Goal: Task Accomplishment & Management: Manage account settings

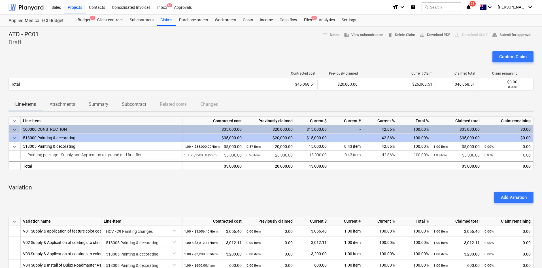
click at [124, 54] on div "Confirm Claim" at bounding box center [270, 59] width 525 height 16
click at [168, 19] on div "Claims" at bounding box center [166, 19] width 19 height 11
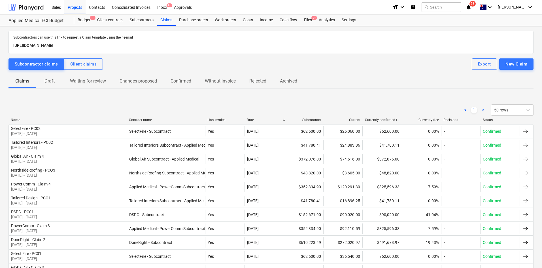
click at [53, 84] on p "Draft" at bounding box center [50, 81] width 14 height 7
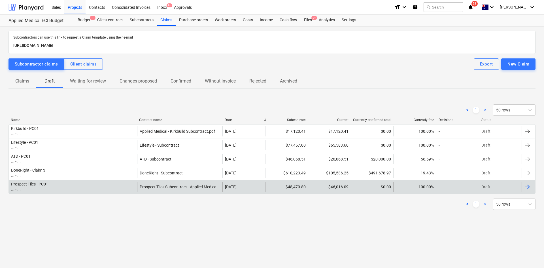
click at [47, 186] on div "Prospect Tiles - PC01" at bounding box center [29, 184] width 37 height 5
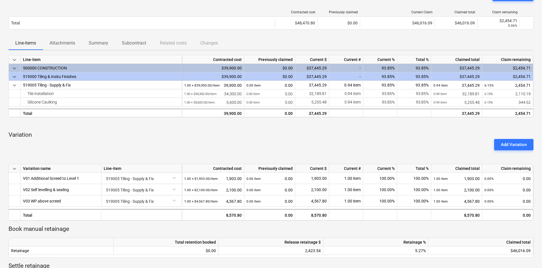
scroll to position [173, 0]
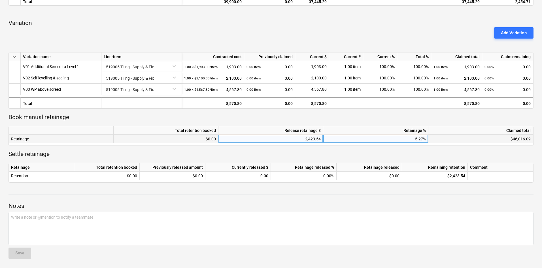
click at [413, 140] on div "5.27%" at bounding box center [375, 139] width 105 height 8
click at [408, 140] on div "5.27%" at bounding box center [375, 139] width 105 height 8
type input "5"
click at [388, 121] on div at bounding box center [270, 123] width 525 height 5
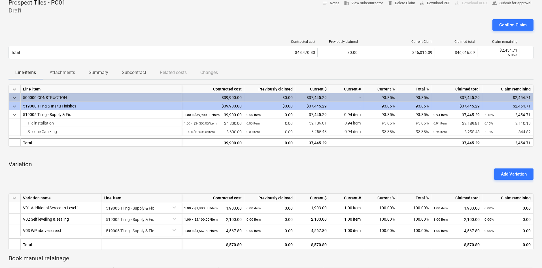
scroll to position [0, 0]
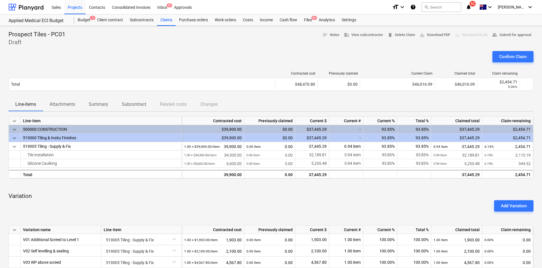
click at [229, 62] on div "Confirm Claim" at bounding box center [270, 59] width 525 height 16
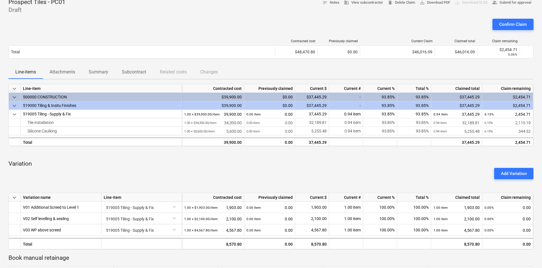
scroll to position [113, 0]
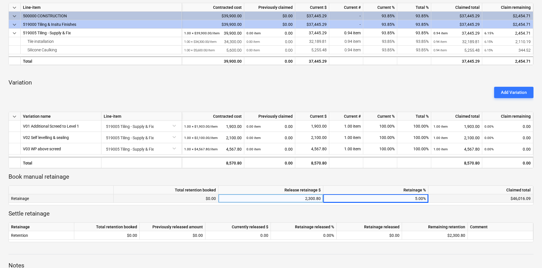
click at [310, 199] on div "2,300.80" at bounding box center [271, 198] width 100 height 8
type input "4601.609"
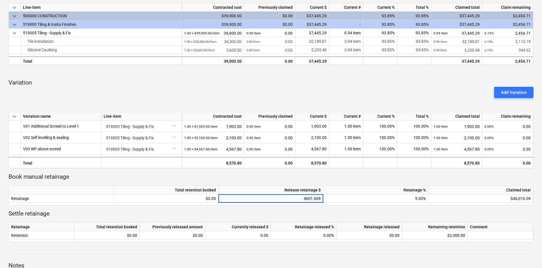
click at [296, 214] on p "Settle retainage" at bounding box center [270, 214] width 525 height 8
click at [356, 171] on div "keyboard_arrow_down Line-item Contracted cost Previously claimed Current $ Curr…" at bounding box center [270, 122] width 525 height 239
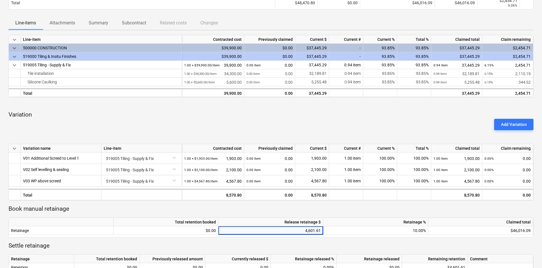
scroll to position [173, 0]
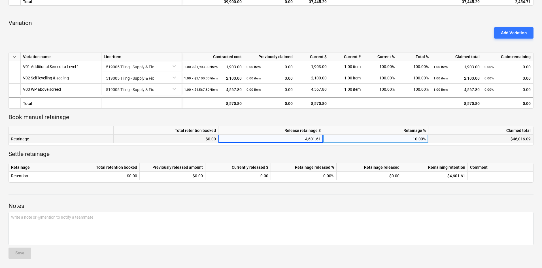
click at [311, 137] on div "4,601.61" at bounding box center [271, 139] width 100 height 8
type input "4601.609"
click at [266, 153] on p "Settle retainage" at bounding box center [270, 154] width 525 height 8
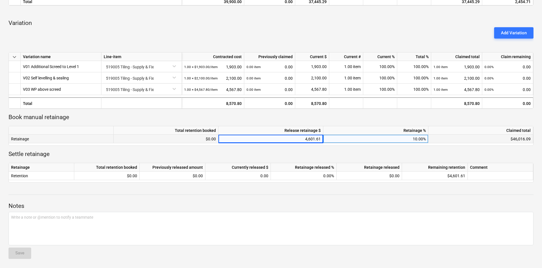
click at [295, 144] on div "Total retention booked Release retainage $ Retainage % Claimed total Retainage …" at bounding box center [270, 136] width 525 height 20
click at [296, 139] on div "4,601.61" at bounding box center [271, 139] width 100 height 8
type input "2,423.54"
click at [300, 117] on p "Book manual retainage" at bounding box center [270, 117] width 525 height 8
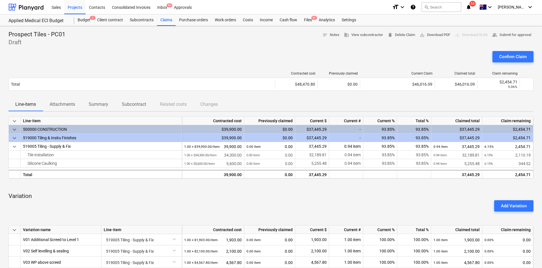
click at [282, 46] on div at bounding box center [270, 48] width 525 height 5
click at [393, 57] on div "Confirm Claim" at bounding box center [270, 59] width 525 height 16
click at [427, 36] on span "save_alt Download PDF" at bounding box center [434, 35] width 31 height 7
click at [79, 7] on div "Projects" at bounding box center [74, 7] width 21 height 14
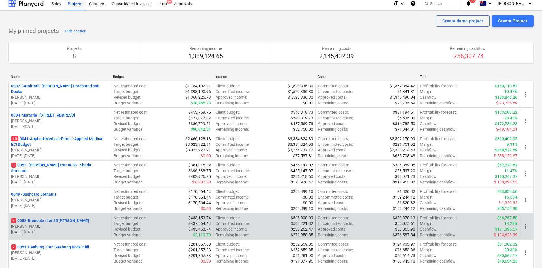
scroll to position [113, 0]
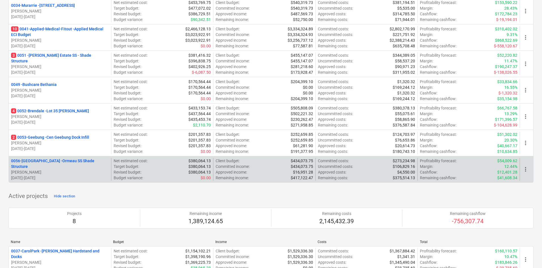
click at [40, 162] on p "0056-Ormeau - Ormeau SS Shade Structure" at bounding box center [60, 163] width 98 height 11
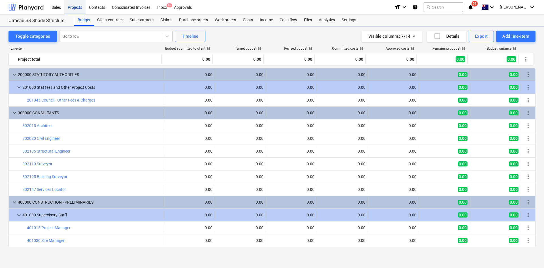
click at [72, 5] on div "Projects" at bounding box center [74, 7] width 21 height 14
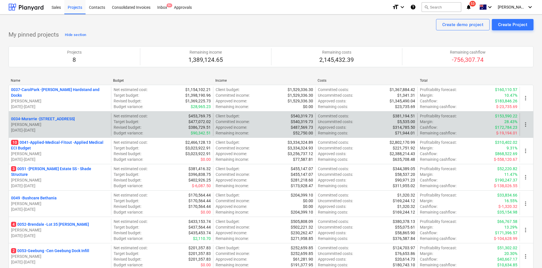
click at [68, 116] on p "0034-[GEOGRAPHIC_DATA] - [STREET_ADDRESS]" at bounding box center [43, 119] width 64 height 6
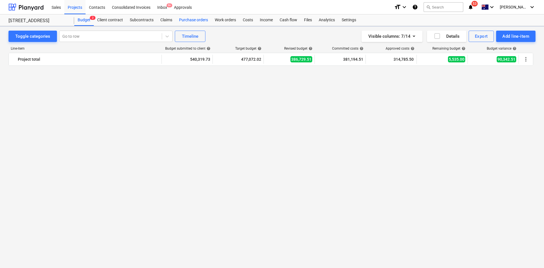
scroll to position [650, 0]
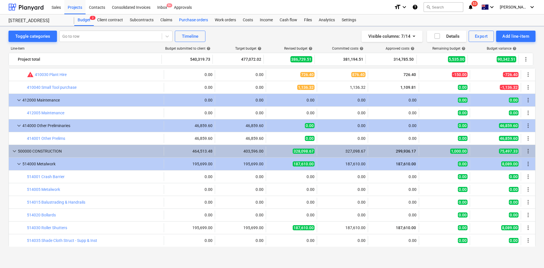
click at [188, 18] on div "Purchase orders" at bounding box center [194, 19] width 36 height 11
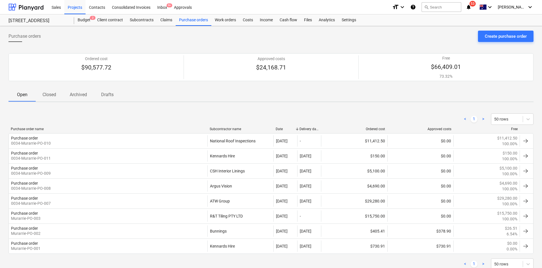
click at [51, 96] on p "Closed" at bounding box center [49, 94] width 14 height 7
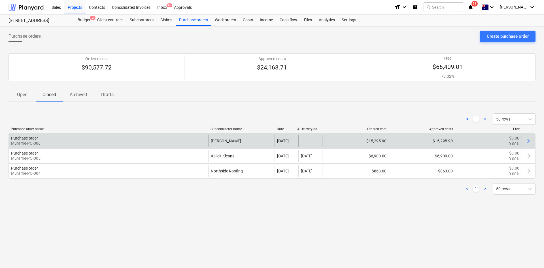
click at [204, 142] on div "Purchase order Murarrie-PO-006" at bounding box center [108, 140] width 199 height 11
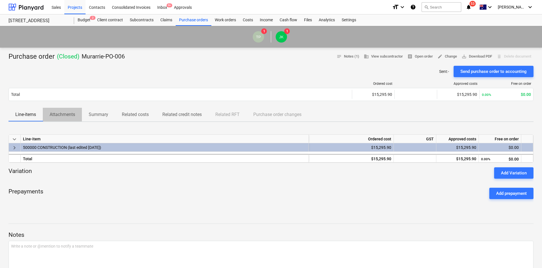
click at [68, 116] on p "Attachments" at bounding box center [62, 114] width 25 height 7
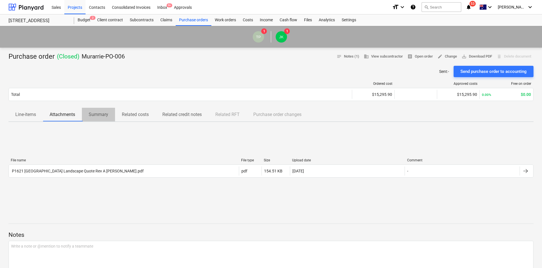
click at [102, 114] on p "Summary" at bounding box center [99, 114] width 20 height 7
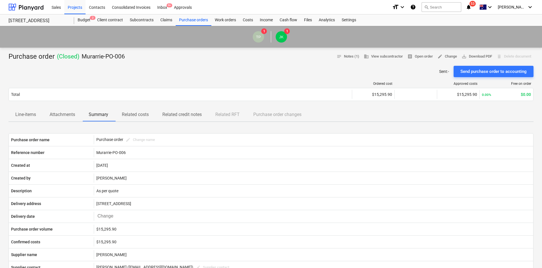
click at [164, 115] on p "Related credit notes" at bounding box center [181, 114] width 39 height 7
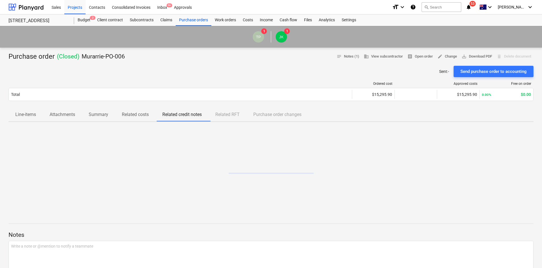
click at [189, 117] on p "Related credit notes" at bounding box center [181, 114] width 39 height 7
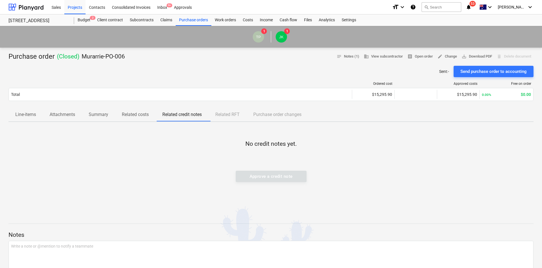
click at [135, 115] on p "Related costs" at bounding box center [135, 114] width 27 height 7
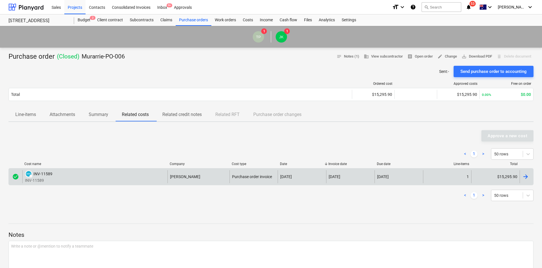
click at [110, 181] on div "DRAFT INV-11589 INV-11589" at bounding box center [94, 176] width 145 height 13
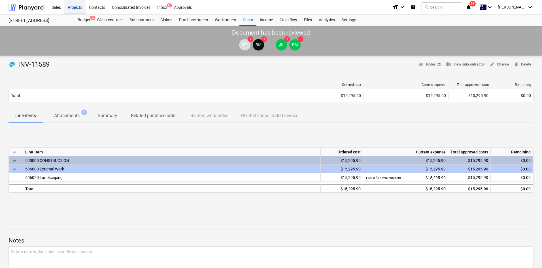
click at [74, 4] on div "Projects" at bounding box center [74, 7] width 21 height 14
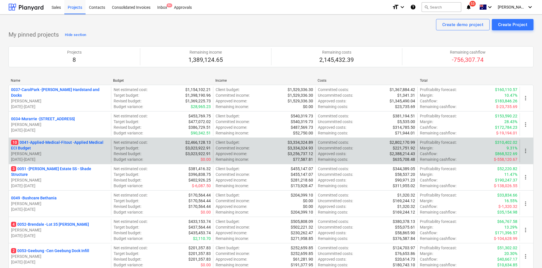
click at [63, 144] on p "10 0041-Applied-Medical-Fitout - Applied Medical ECI Budget" at bounding box center [60, 144] width 98 height 11
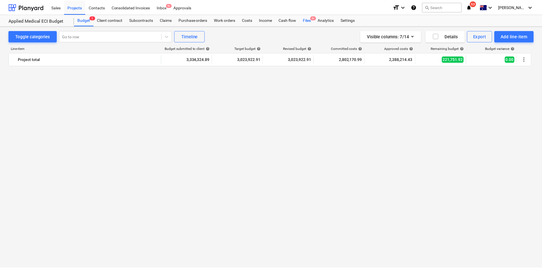
scroll to position [1440, 0]
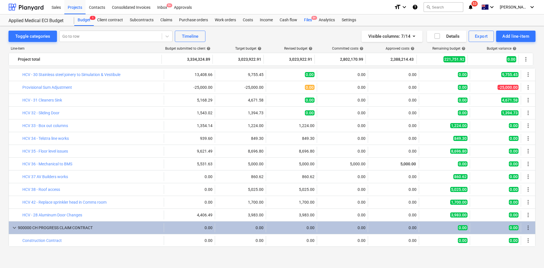
click at [311, 22] on div "Files 9+" at bounding box center [307, 19] width 15 height 11
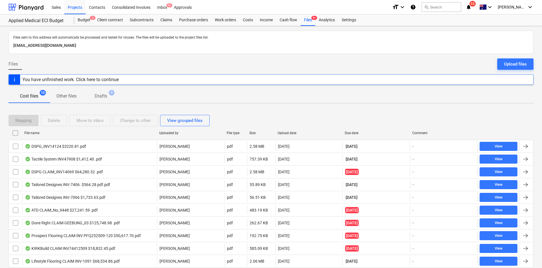
click at [113, 61] on div "Files Upload files" at bounding box center [270, 66] width 525 height 16
click at [124, 58] on div at bounding box center [270, 56] width 525 height 5
click at [77, 4] on div "Projects" at bounding box center [74, 7] width 21 height 14
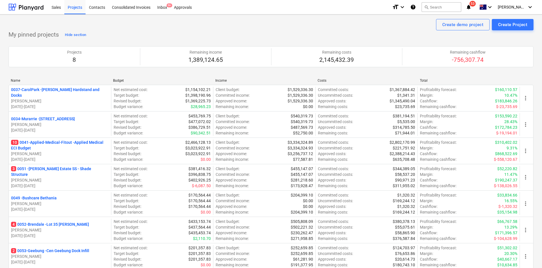
click at [57, 119] on p "0034-[GEOGRAPHIC_DATA] - [STREET_ADDRESS]" at bounding box center [43, 119] width 64 height 6
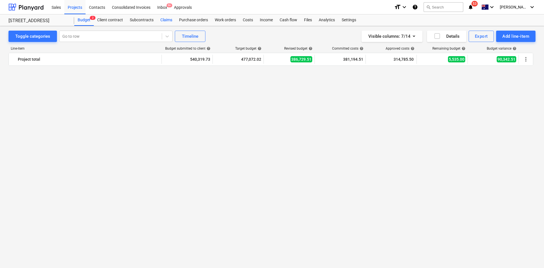
scroll to position [650, 0]
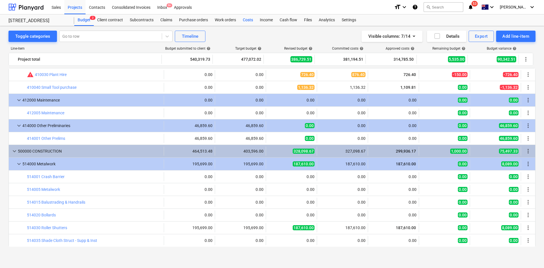
click at [245, 19] on div "Costs" at bounding box center [247, 19] width 17 height 11
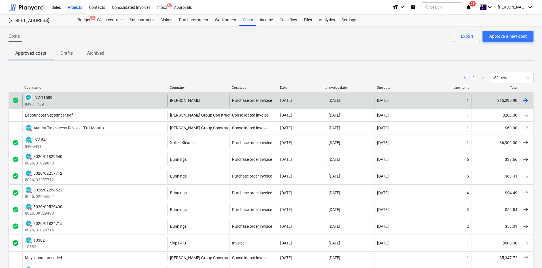
click at [98, 103] on div "DRAFT INV-11589 INV-11589" at bounding box center [94, 100] width 145 height 13
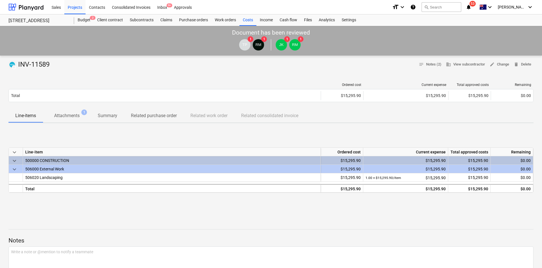
click at [262, 66] on div "DRAFT INV-11589 notes Notes (2) business View subcontractor edit Change delete …" at bounding box center [270, 64] width 525 height 9
click at [78, 4] on div "Projects" at bounding box center [74, 7] width 21 height 14
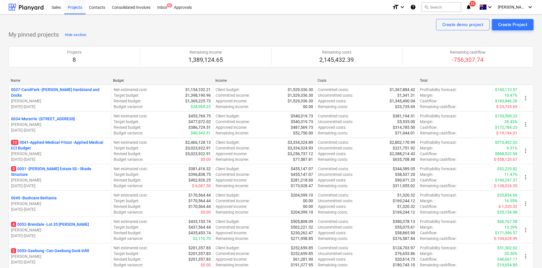
click at [64, 249] on p "2 0053-Geebung - Cen Geebung Dock Infill" at bounding box center [50, 250] width 78 height 6
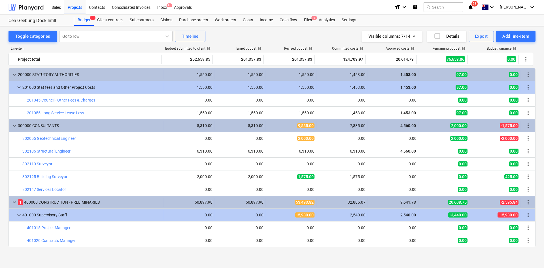
click at [473, 6] on icon "notifications" at bounding box center [471, 7] width 6 height 7
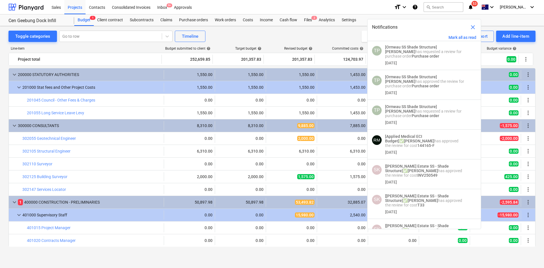
scroll to position [283, 0]
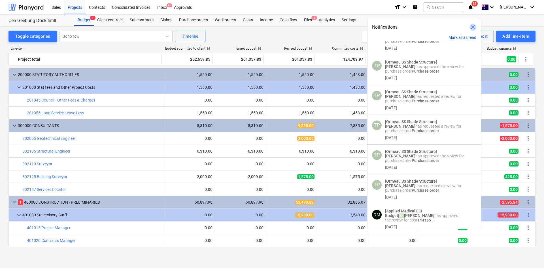
click at [474, 27] on span "close" at bounding box center [472, 27] width 7 height 7
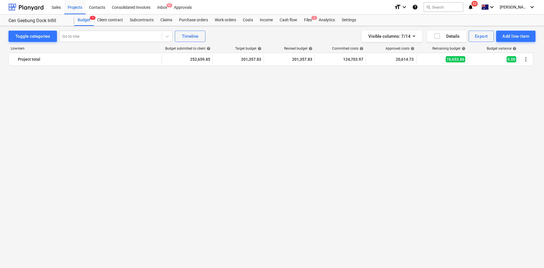
scroll to position [765, 0]
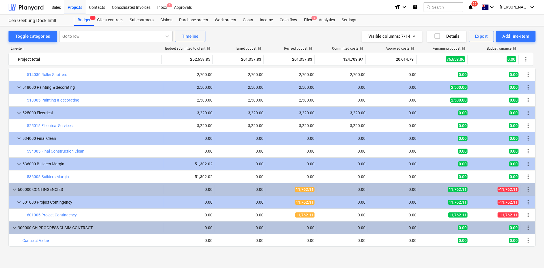
click at [260, 248] on div "Line-item Budget submitted to client help Target budget help Revised budget hel…" at bounding box center [271, 147] width 527 height 211
click at [36, 250] on div "Line-item Budget submitted to client help Target budget help Revised budget hel…" at bounding box center [271, 147] width 527 height 211
click at [235, 255] on div "Toggle categories Go to row Timeline Visible columns : 7/14 Details Export Add …" at bounding box center [272, 142] width 544 height 232
click at [278, 249] on div "Line-item Budget submitted to client help Target budget help Revised budget hel…" at bounding box center [271, 147] width 527 height 211
